Goal: Transaction & Acquisition: Book appointment/travel/reservation

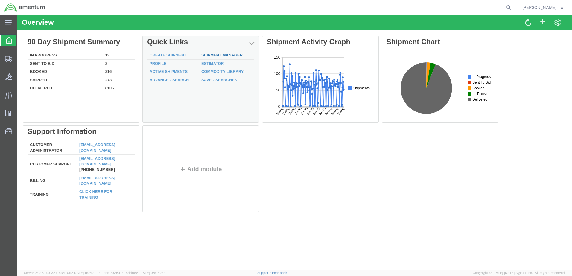
click at [220, 55] on link "Shipment Manager" at bounding box center [221, 55] width 41 height 4
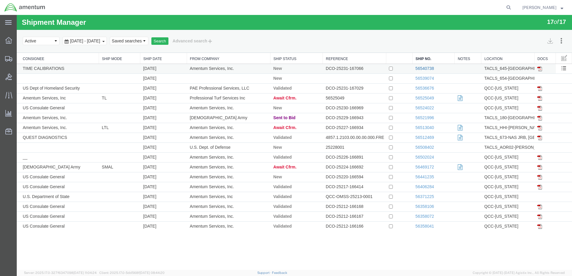
click at [427, 66] on link "56540738" at bounding box center [425, 68] width 19 height 5
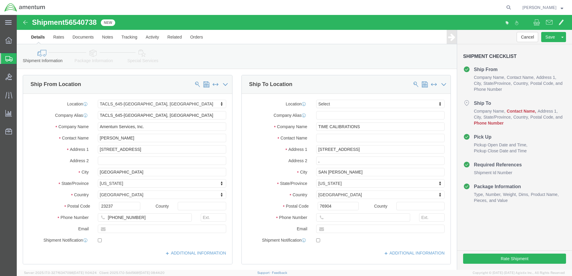
select select "42721"
select select
click input "text"
type input "[PERSON_NAME]"
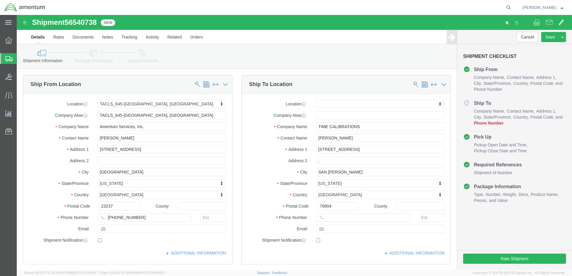
click div "Shipment Information Package Information Special Services"
paste input "[PHONE_NUMBER]"
type input "[PHONE_NUMBER]"
click div "City [GEOGRAPHIC_DATA][PERSON_NAME]"
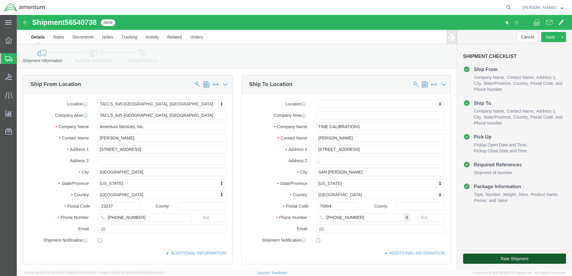
click button "Rate Shipment"
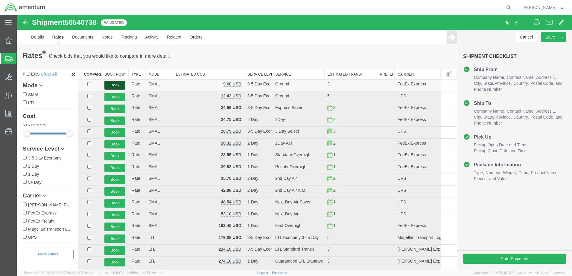
click at [119, 83] on button "Book" at bounding box center [114, 85] width 21 height 9
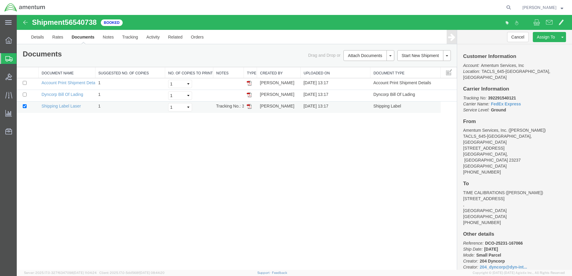
click at [250, 107] on img at bounding box center [249, 106] width 5 height 5
click at [561, 7] on strong "button" at bounding box center [562, 7] width 3 height 2
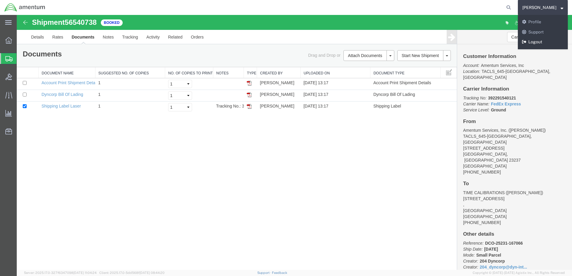
click at [548, 43] on link "Logout" at bounding box center [543, 42] width 50 height 10
